Goal: Book appointment/travel/reservation

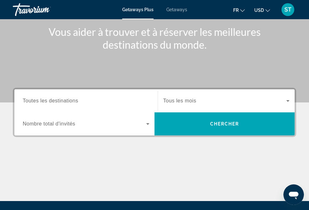
scroll to position [48, 0]
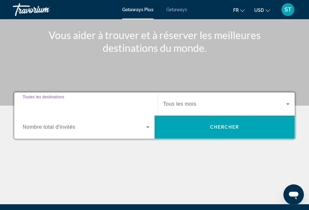
click at [126, 103] on input "Destination Toutes les destinations" at bounding box center [86, 105] width 127 height 8
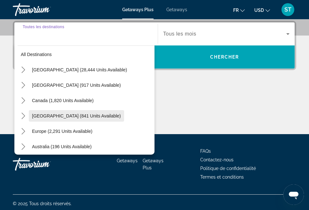
scroll to position [13, 0]
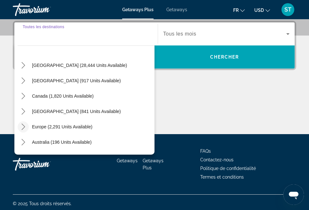
click at [24, 125] on icon "Toggle Europe (2,291 units available) submenu" at bounding box center [23, 127] width 6 height 6
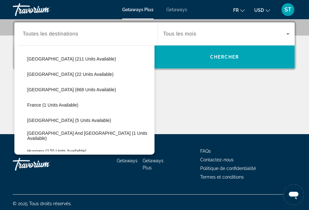
scroll to position [112, 0]
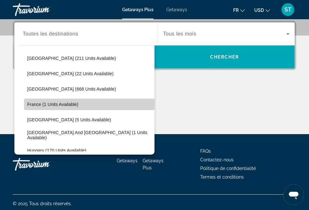
click at [44, 106] on span "France (1 units available)" at bounding box center [52, 104] width 51 height 5
type input "**********"
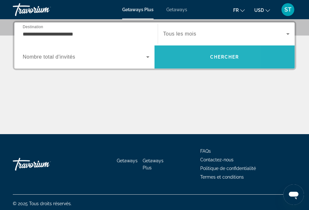
click at [197, 56] on span "Search" at bounding box center [225, 56] width 140 height 15
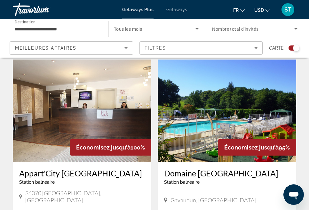
scroll to position [146, 0]
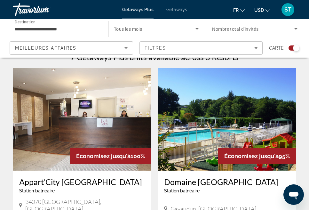
click at [181, 12] on div "Getaways Plus Getaways fr English Español Français Italiano Português русский U…" at bounding box center [154, 9] width 309 height 17
click at [178, 9] on span "Getaways" at bounding box center [176, 9] width 21 height 5
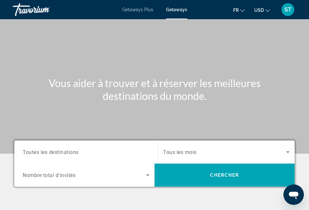
click at [78, 154] on span "Toutes les destinations" at bounding box center [51, 152] width 56 height 6
click at [78, 154] on input "Destination Toutes les destinations" at bounding box center [86, 153] width 127 height 8
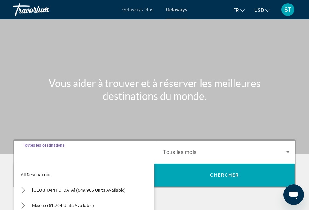
scroll to position [118, 0]
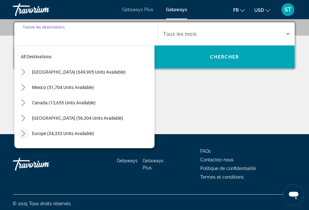
click at [25, 132] on icon "Toggle Europe (34,333 units available) submenu" at bounding box center [23, 133] width 6 height 6
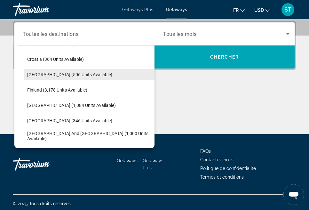
scroll to position [143, 0]
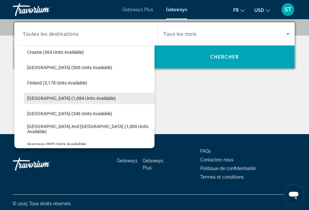
click at [69, 94] on span "Select destination: France (1,084 units available)" at bounding box center [89, 98] width 131 height 15
type input "**********"
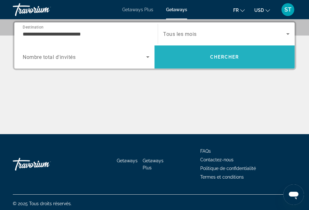
click at [210, 55] on span "Chercher" at bounding box center [224, 56] width 29 height 5
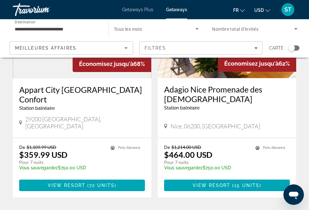
scroll to position [1211, 0]
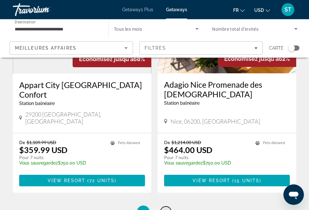
click at [165, 208] on span "2" at bounding box center [165, 211] width 3 height 7
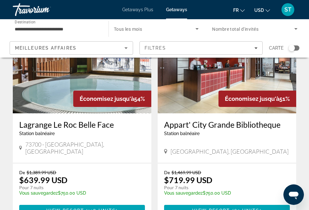
scroll to position [534, 0]
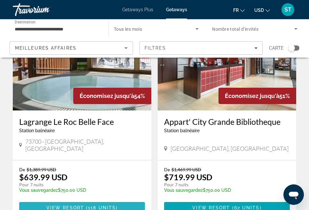
click at [83, 205] on span "View Resort" at bounding box center [65, 207] width 38 height 5
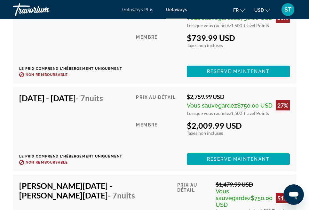
scroll to position [2636, 0]
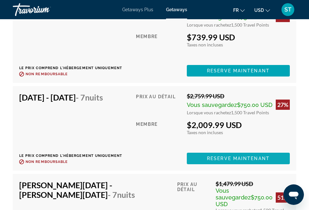
click at [228, 161] on span "Reserve maintenant" at bounding box center [238, 158] width 63 height 5
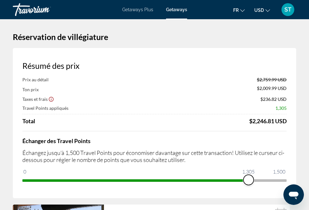
drag, startPoint x: 284, startPoint y: 182, endPoint x: 249, endPoint y: 188, distance: 35.3
click at [249, 188] on div "Résumé des prix Prix au détail $2,759.99 USD Ton prix $2,009.99 USD Taxes et fr…" at bounding box center [155, 123] width 284 height 150
drag, startPoint x: 248, startPoint y: 181, endPoint x: 294, endPoint y: 177, distance: 45.9
click at [294, 177] on div "Résumé des prix Prix au détail $2,759.99 USD Ton prix $2,107.49 USD Taxes et fr…" at bounding box center [155, 123] width 284 height 150
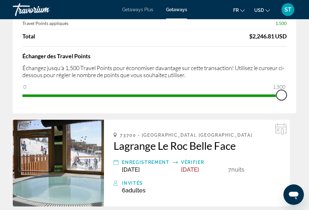
scroll to position [80, 0]
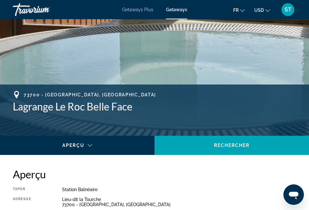
scroll to position [195, 0]
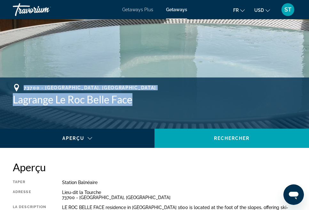
drag, startPoint x: 142, startPoint y: 100, endPoint x: 13, endPoint y: 87, distance: 129.6
click at [13, 87] on div "73700 - [GEOGRAPHIC_DATA], [GEOGRAPHIC_DATA] Lagrange Le Roc Belle Face" at bounding box center [155, 95] width 284 height 22
copy div "73700 - [GEOGRAPHIC_DATA], [GEOGRAPHIC_DATA] Lagrange Le Roc Belle Face"
